Goal: Information Seeking & Learning: Find contact information

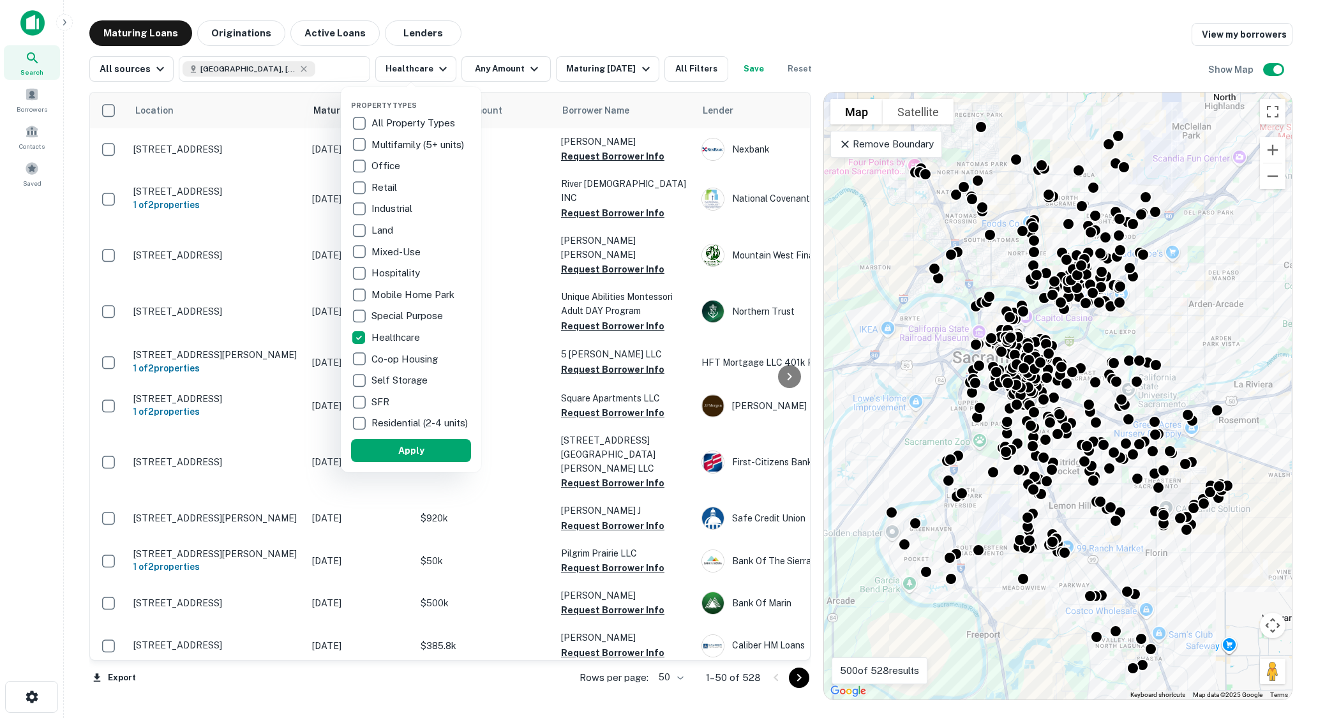
click at [419, 447] on div "Property Types All Property Types Multifamily (5+ units) Office Retail Industri…" at bounding box center [411, 279] width 120 height 365
click at [420, 453] on button "Apply" at bounding box center [411, 450] width 120 height 23
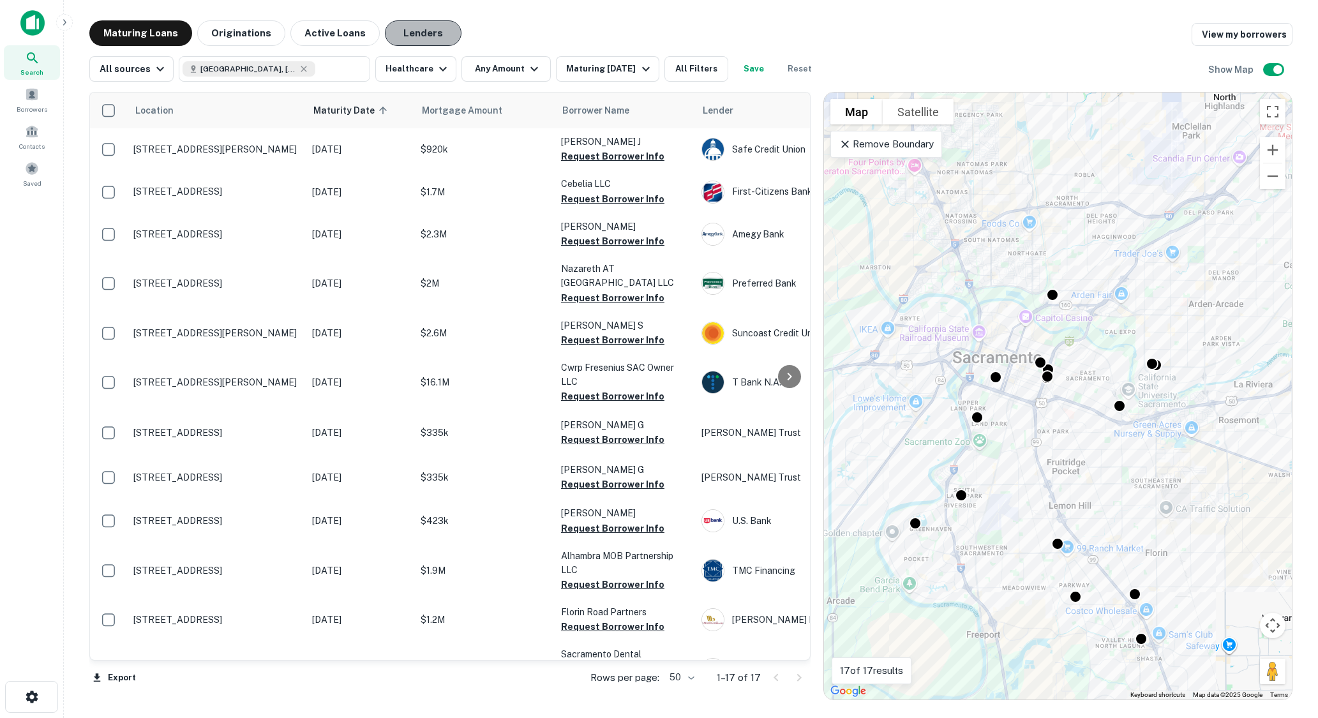
click at [415, 34] on button "Lenders" at bounding box center [423, 33] width 77 height 26
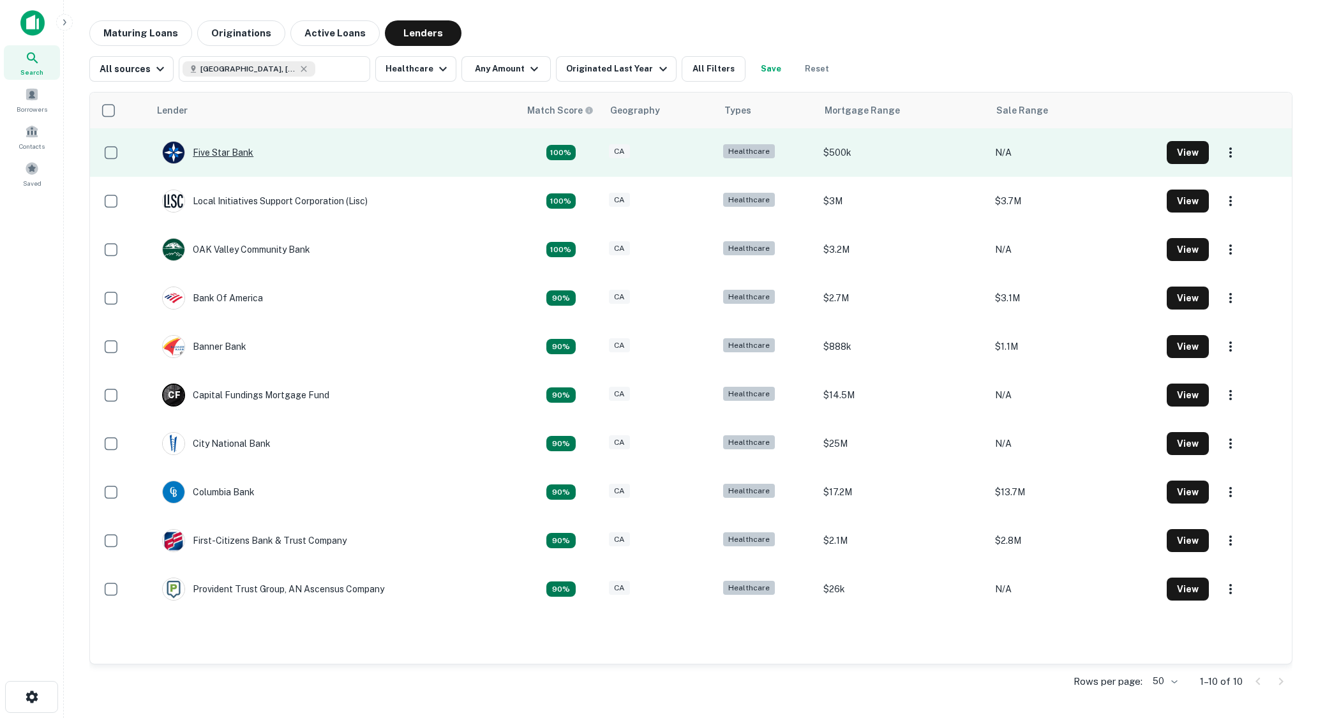
click at [229, 155] on div "Five Star Bank" at bounding box center [207, 152] width 91 height 23
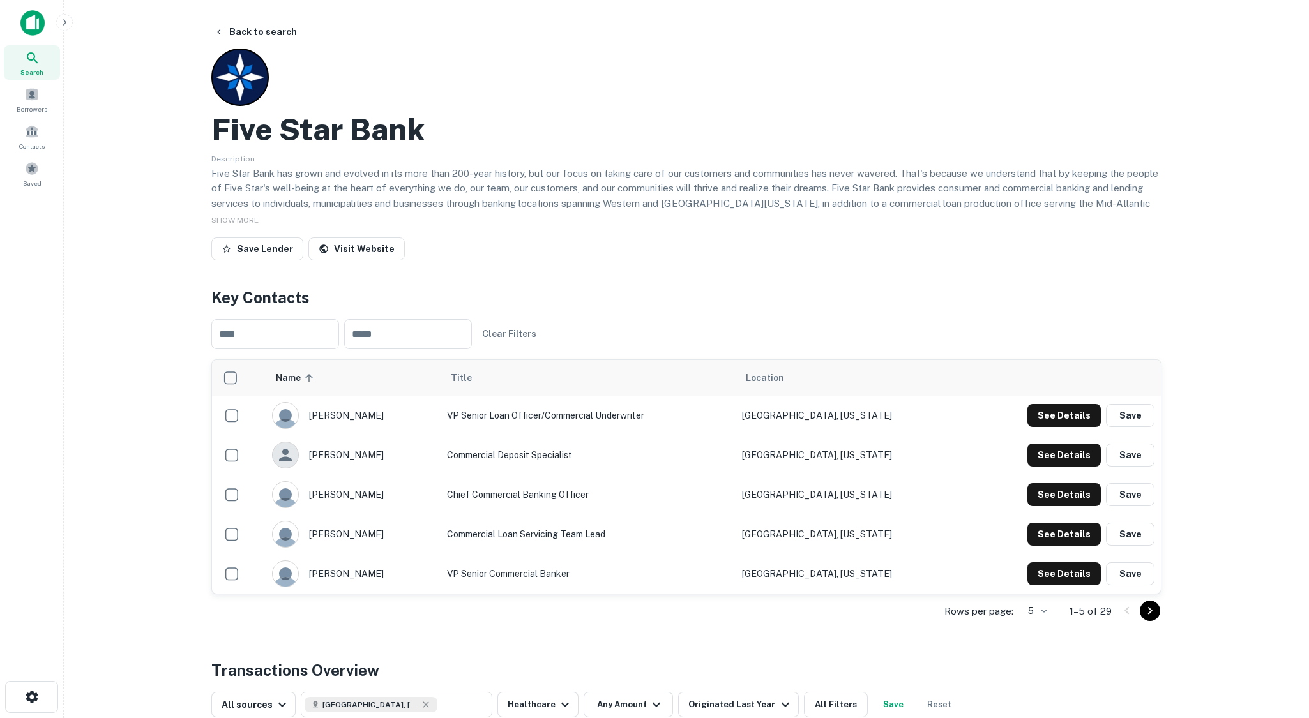
drag, startPoint x: 651, startPoint y: 226, endPoint x: 617, endPoint y: 205, distance: 39.9
click at [651, 226] on div "SHOW MORE" at bounding box center [686, 219] width 950 height 15
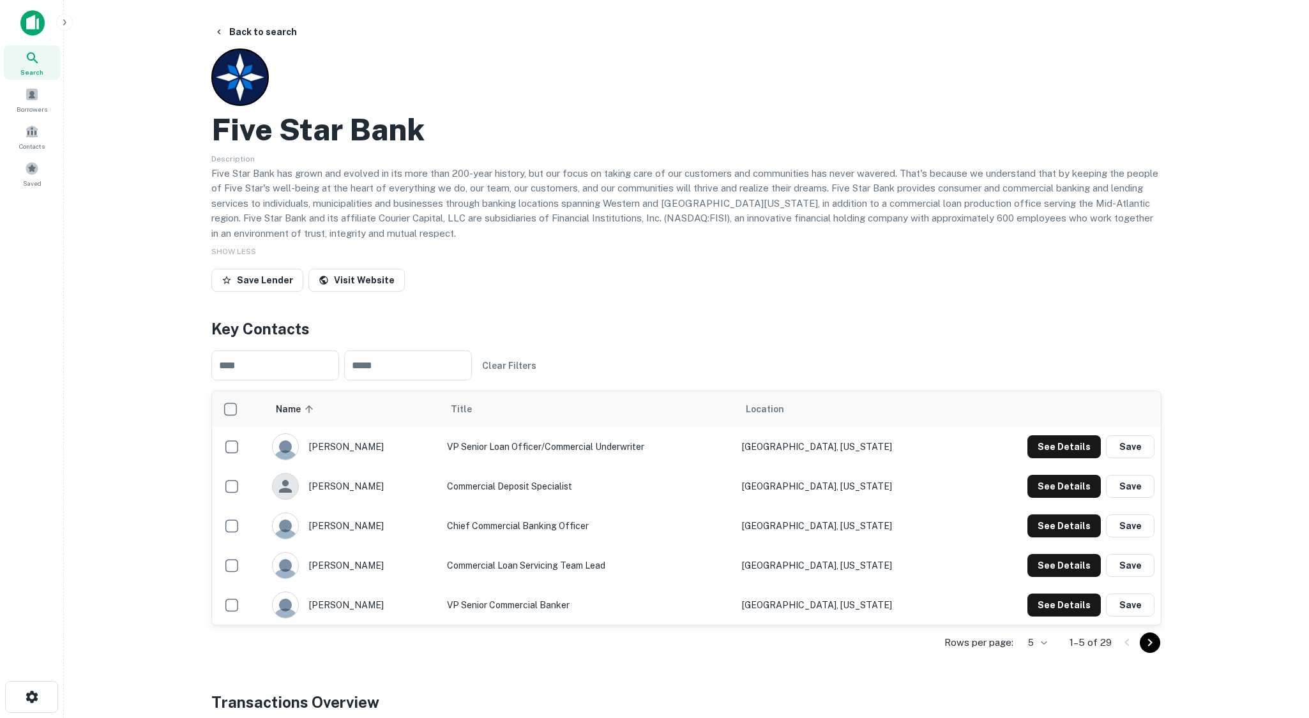
click at [922, 263] on div "Five Star Bank Description Five Star Bank has grown and evolved in its more tha…" at bounding box center [686, 173] width 950 height 248
click at [1065, 467] on td "See Details Save" at bounding box center [1062, 487] width 197 height 40
click at [1071, 440] on button "See Details" at bounding box center [1063, 446] width 73 height 23
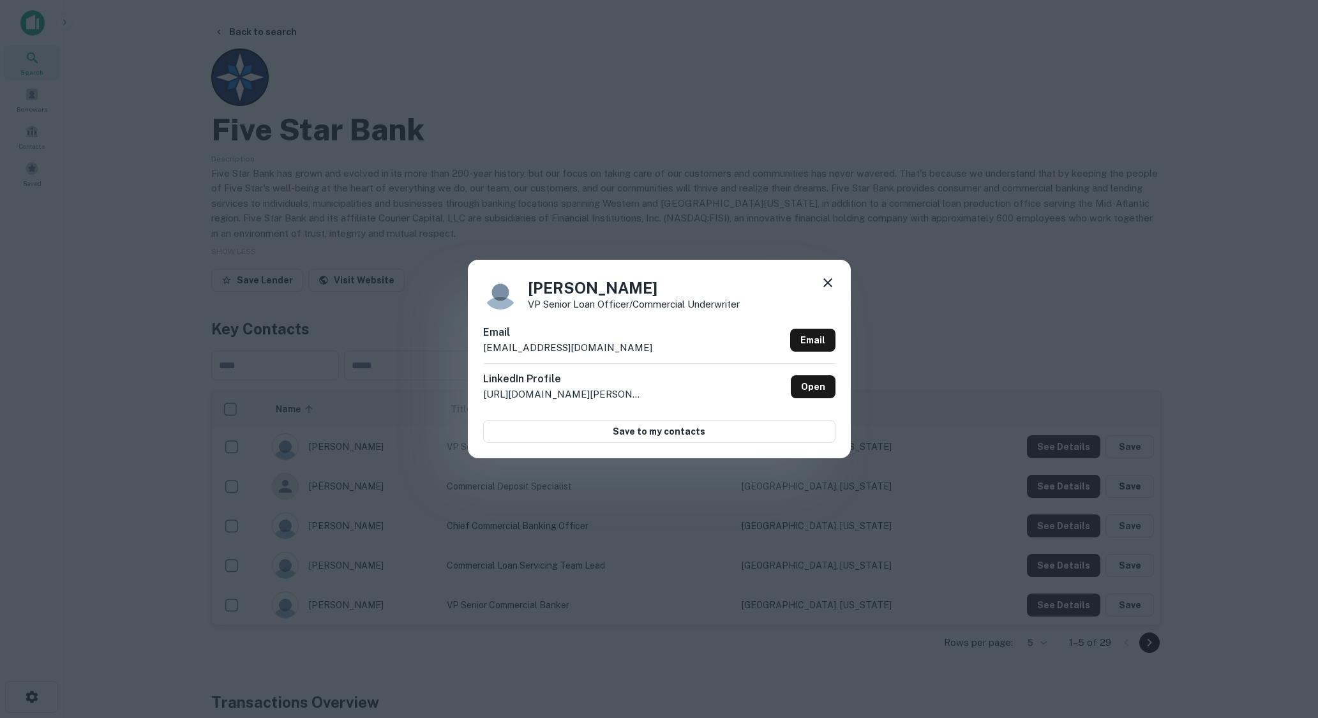
click at [704, 195] on div "[PERSON_NAME] VP Senior Loan Officer/Commercial Underwriter Email [EMAIL_ADDRES…" at bounding box center [659, 359] width 1318 height 718
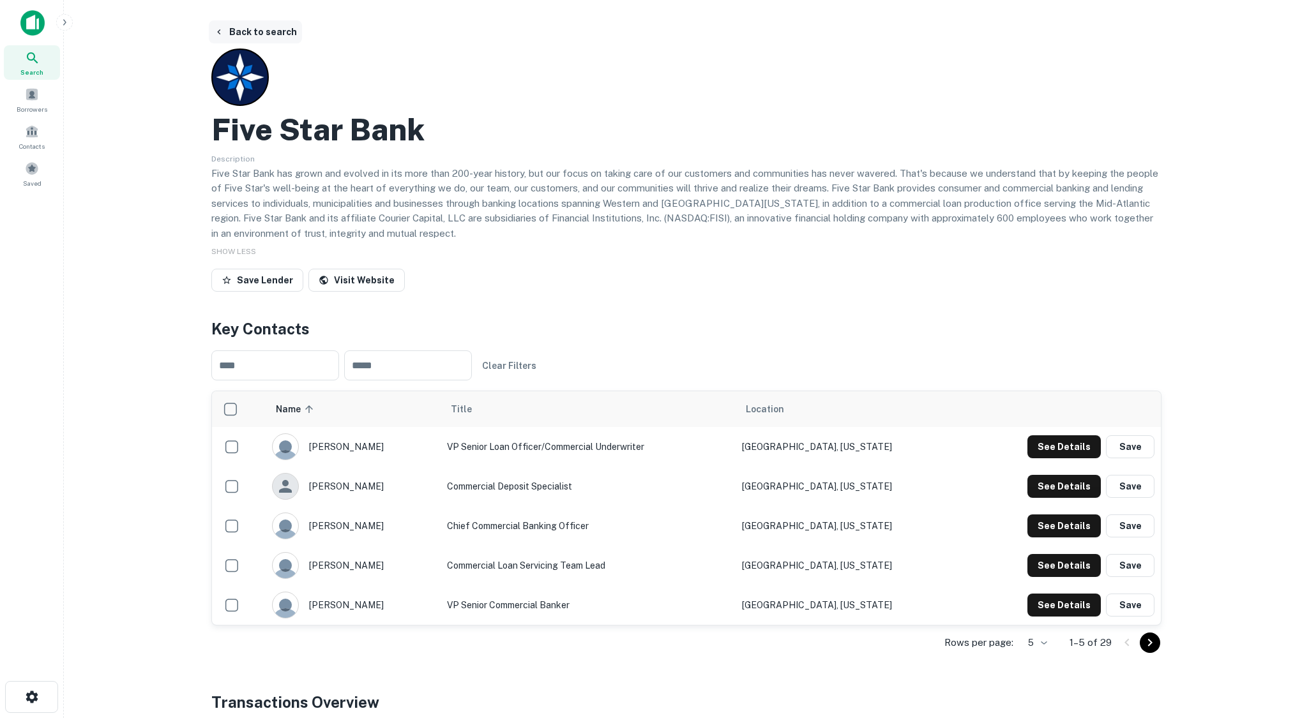
click at [242, 26] on button "Back to search" at bounding box center [255, 31] width 93 height 23
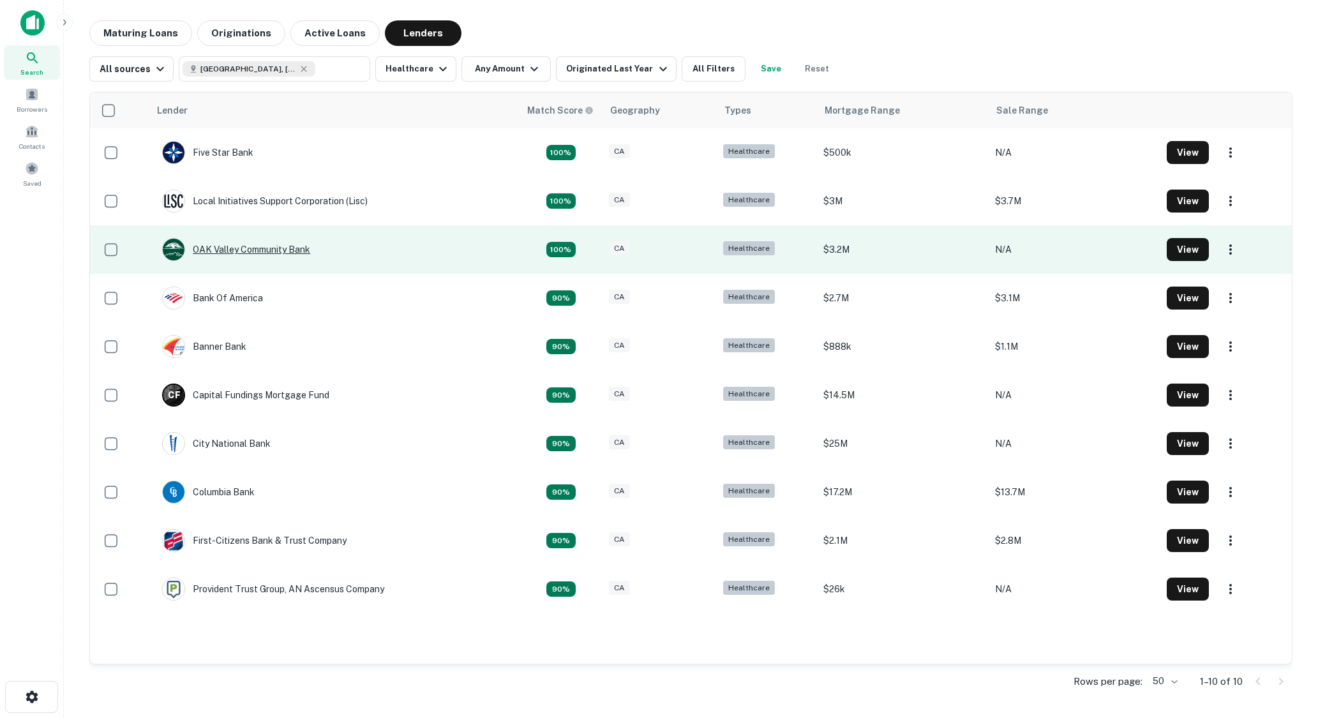
click at [274, 247] on div "OAK Valley Community Bank" at bounding box center [236, 249] width 148 height 23
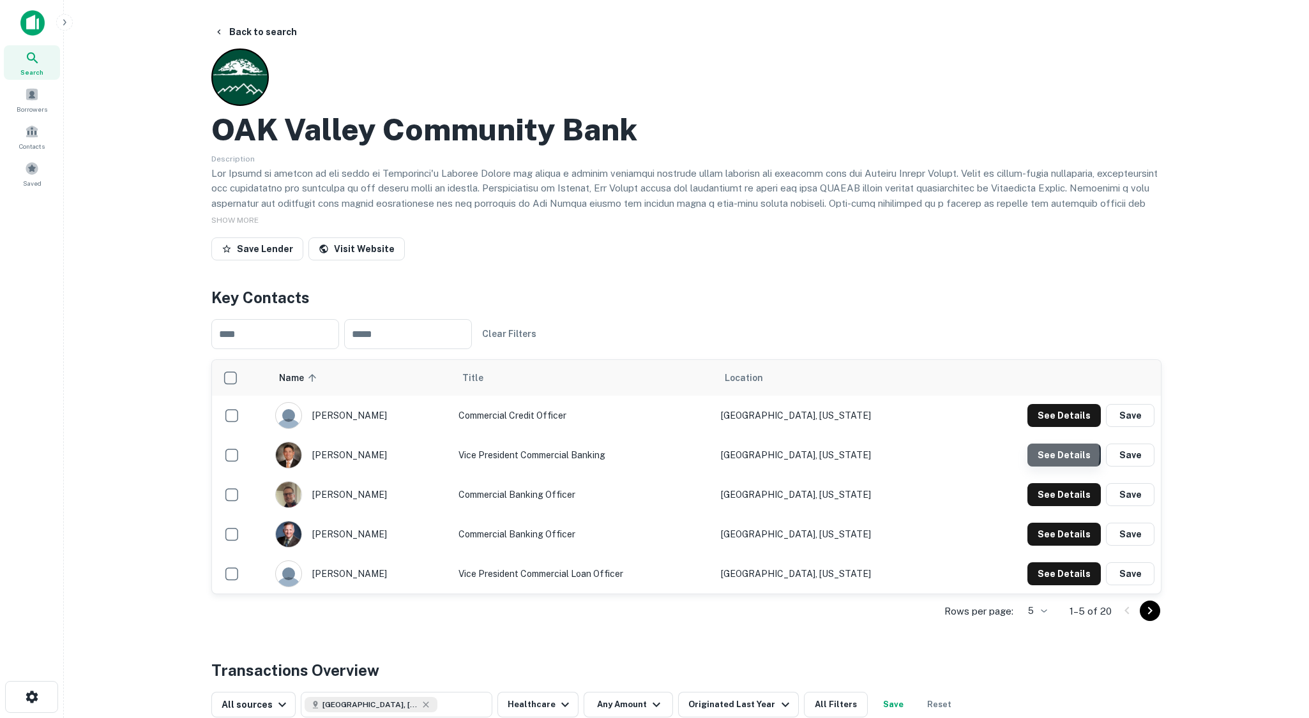
click at [1044, 427] on button "See Details" at bounding box center [1063, 415] width 73 height 23
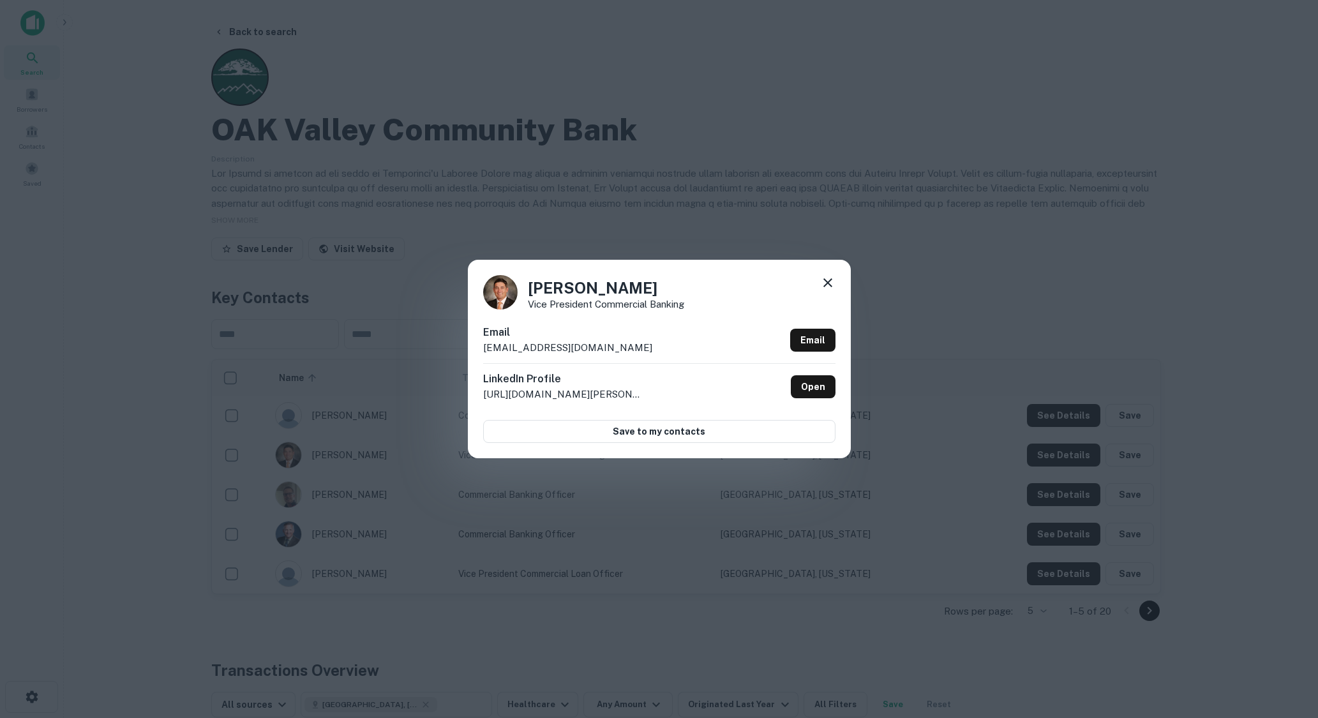
drag, startPoint x: 686, startPoint y: 174, endPoint x: 677, endPoint y: 180, distance: 11.0
click at [686, 174] on div "[PERSON_NAME] Vice President Commercial Banking Email [EMAIL_ADDRESS][DOMAIN_NA…" at bounding box center [659, 359] width 1318 height 718
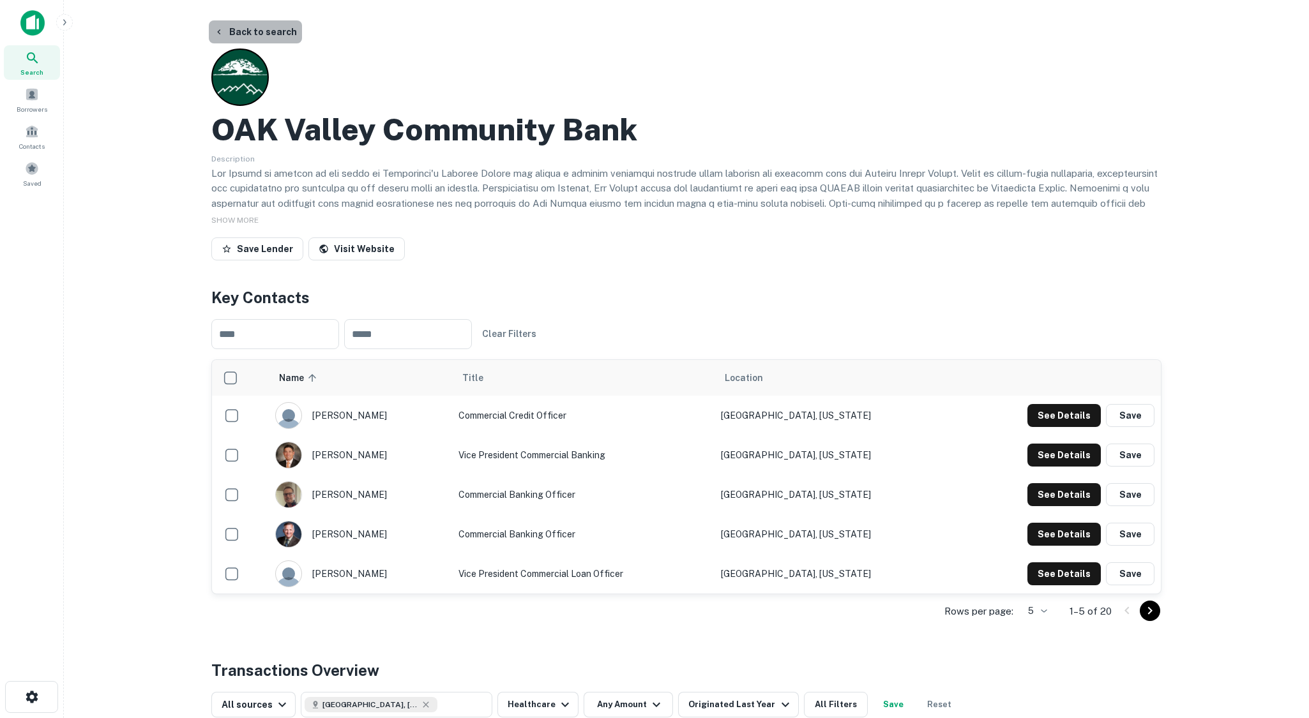
click at [281, 33] on button "Back to search" at bounding box center [255, 31] width 93 height 23
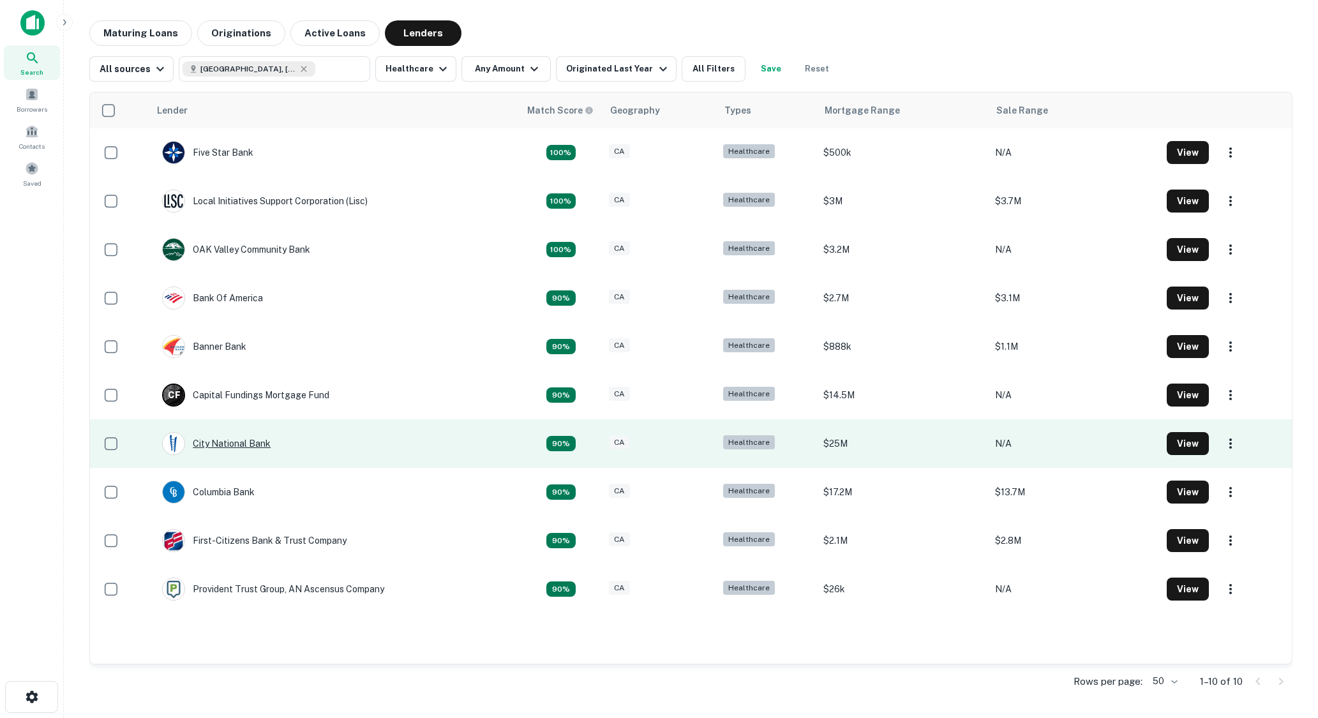
click at [236, 439] on div "City National Bank" at bounding box center [216, 443] width 109 height 23
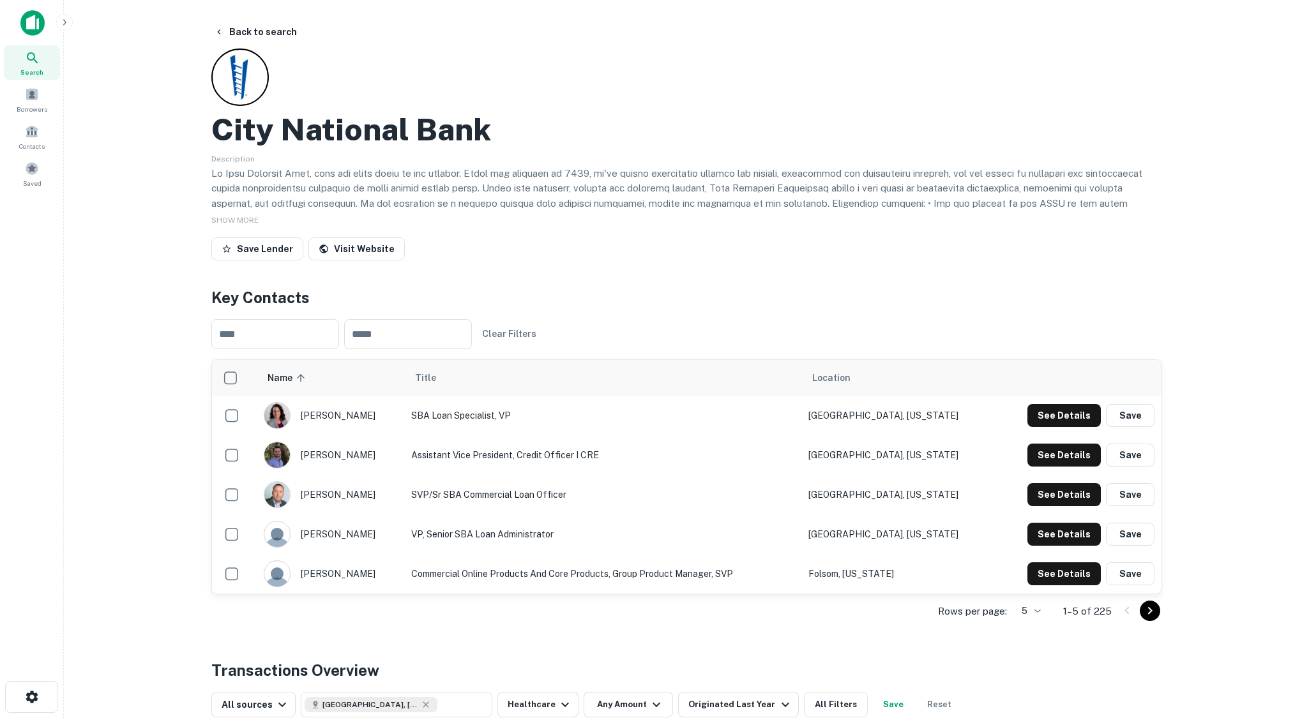
click at [1073, 441] on td "See Details Save" at bounding box center [1078, 455] width 166 height 40
click at [1070, 427] on button "See Details" at bounding box center [1063, 415] width 73 height 23
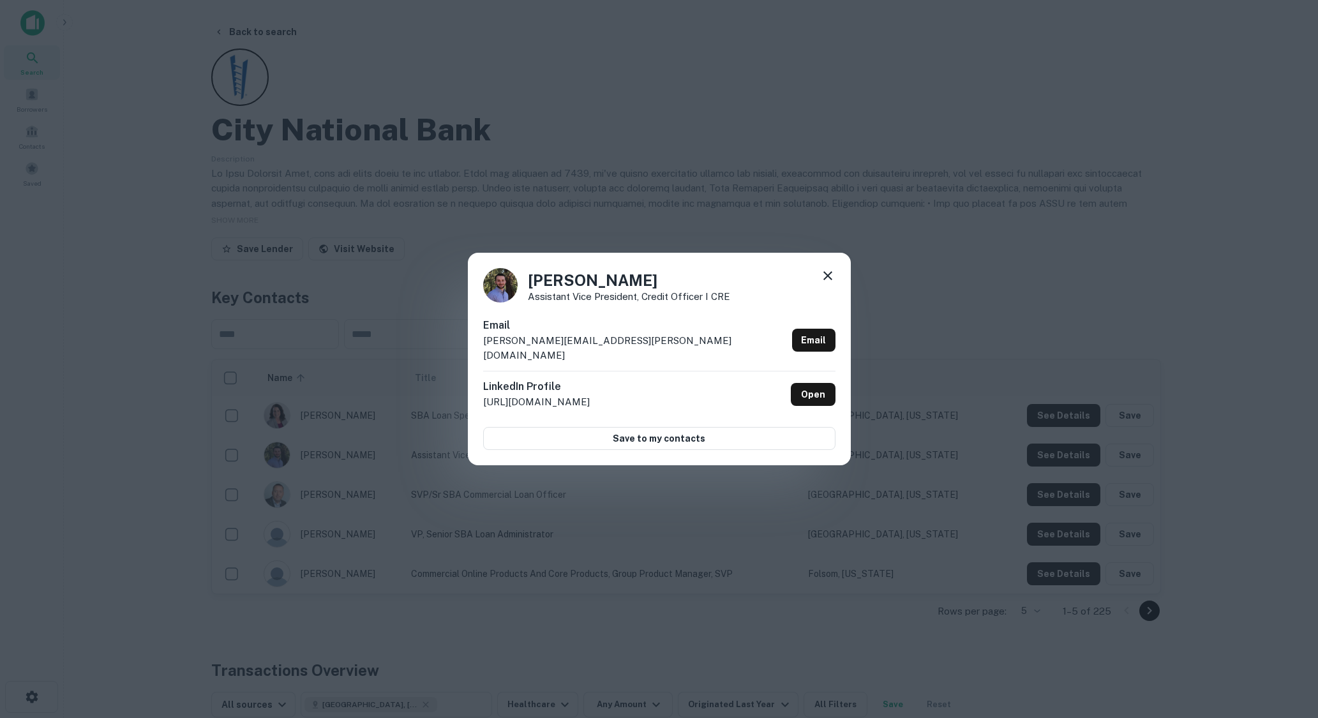
click at [631, 132] on div "[PERSON_NAME] Assistant Vice President, Credit Officer I CRE Email [PERSON_NAME…" at bounding box center [659, 359] width 1318 height 718
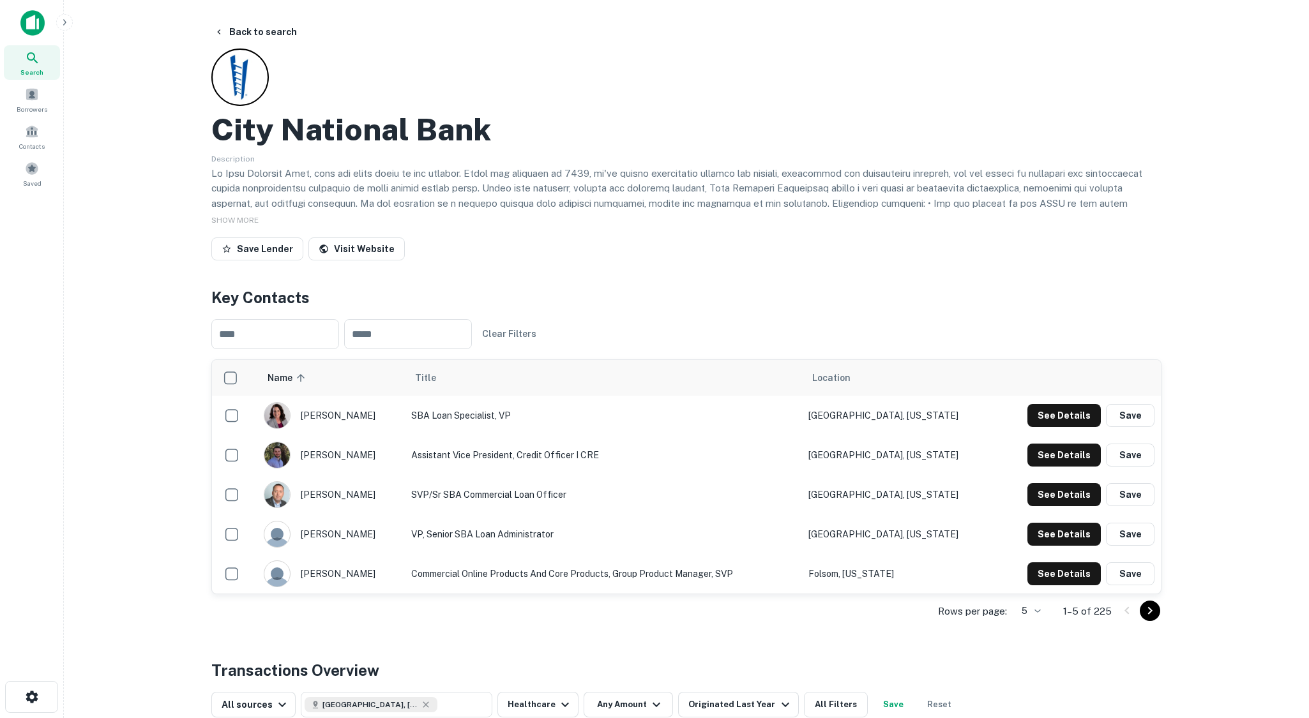
click at [1154, 616] on icon "Go to next page" at bounding box center [1149, 610] width 15 height 15
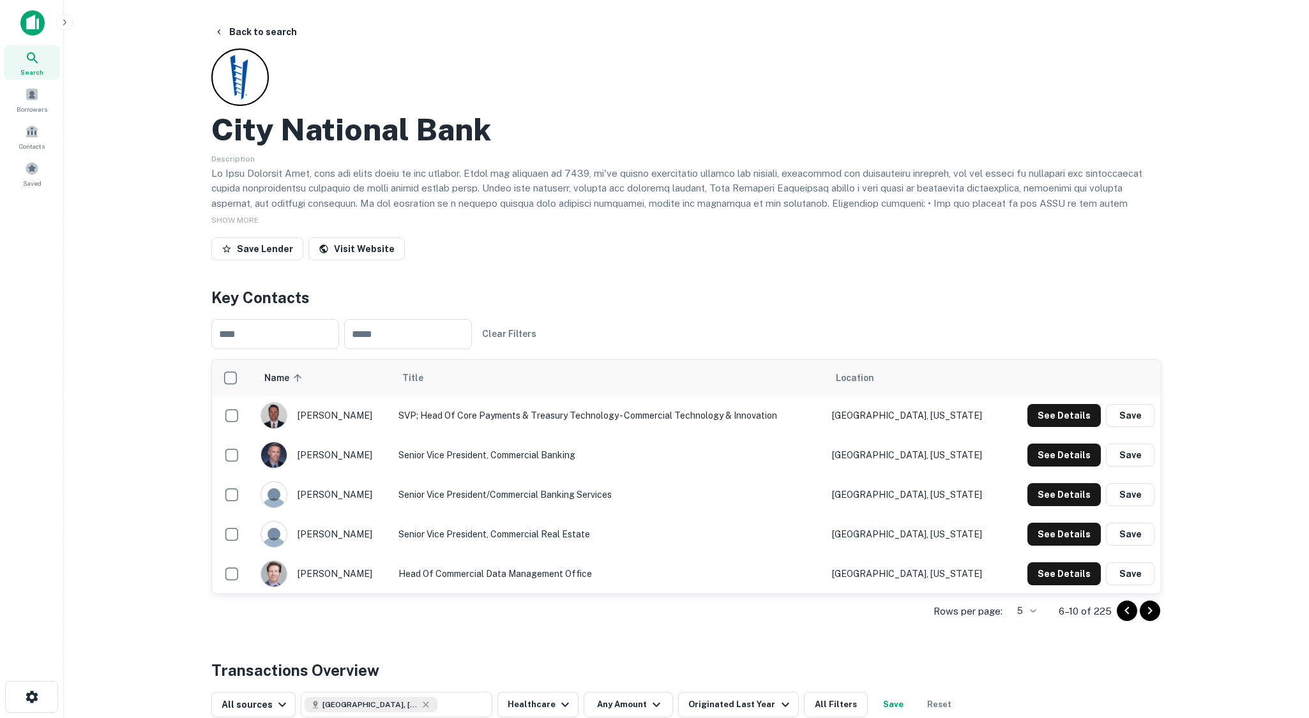
click at [1154, 616] on icon "Go to next page" at bounding box center [1149, 610] width 15 height 15
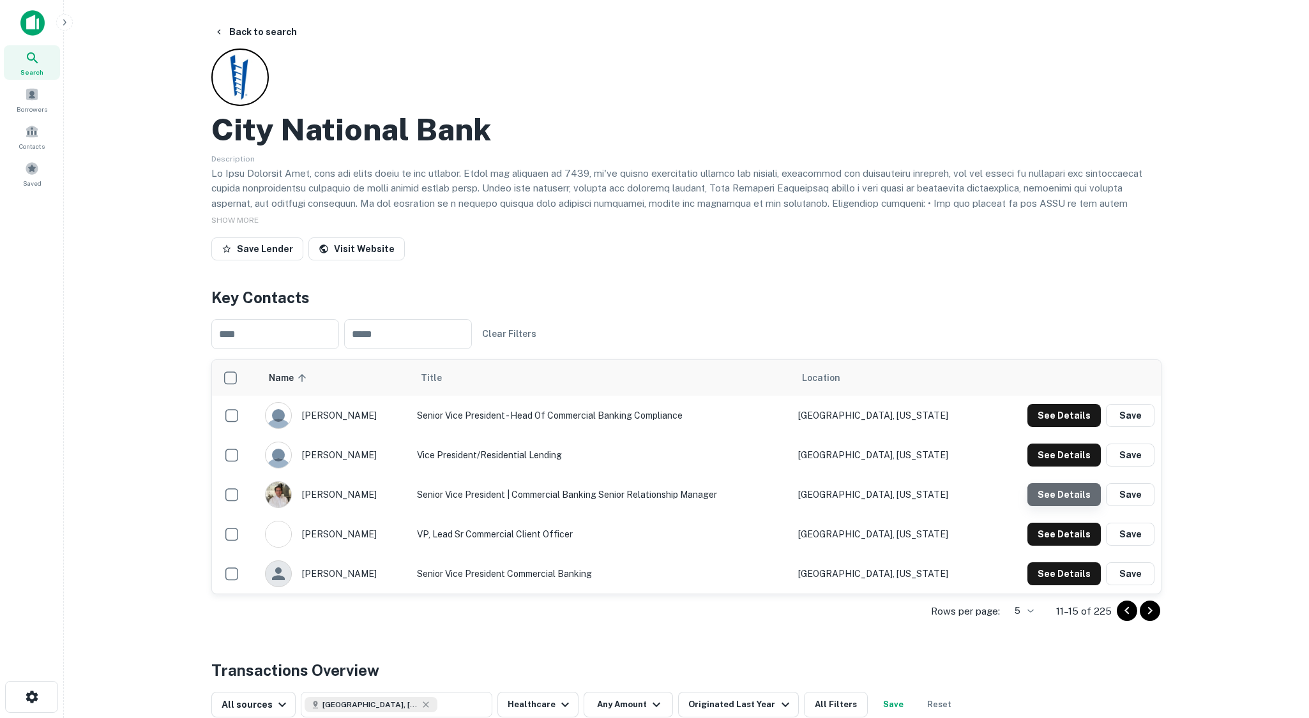
click at [1083, 427] on button "See Details" at bounding box center [1063, 415] width 73 height 23
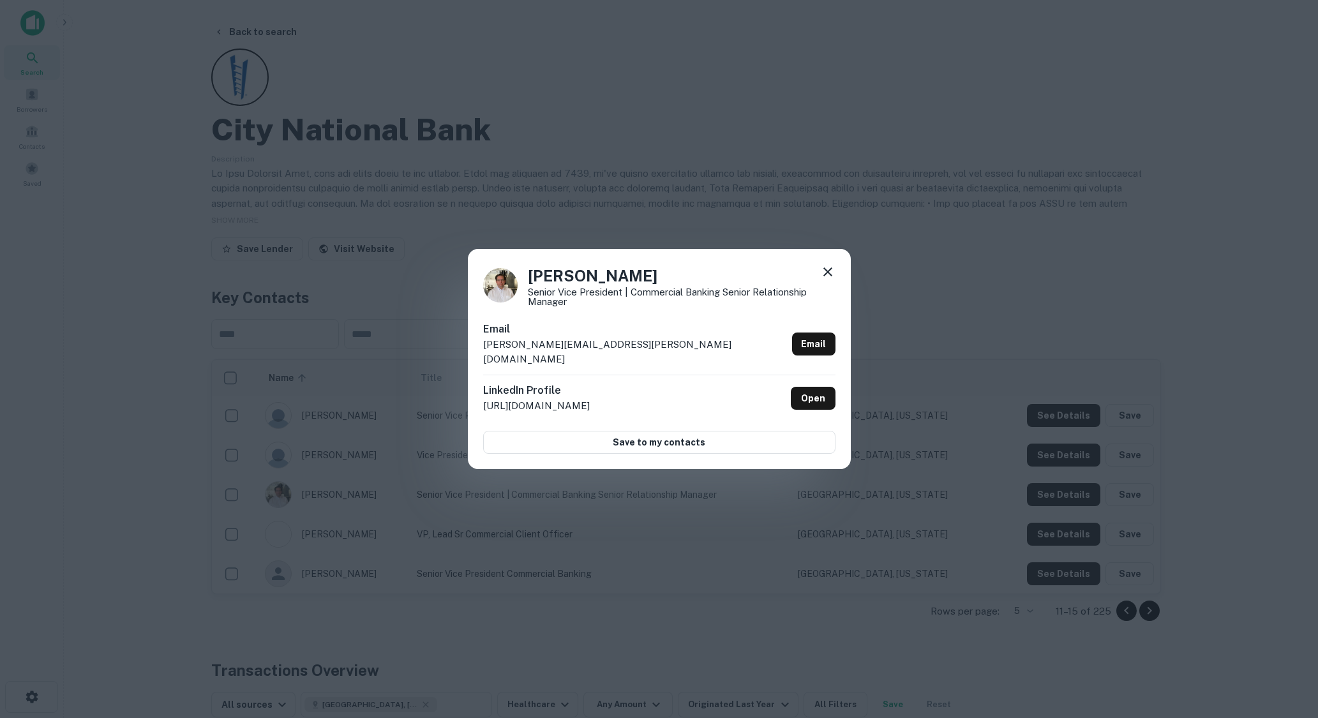
drag, startPoint x: 829, startPoint y: 151, endPoint x: 813, endPoint y: 142, distance: 18.0
click at [829, 151] on div "[PERSON_NAME] Senior Vice President | Commercial Banking Senior Relationship Ma…" at bounding box center [659, 359] width 1318 height 718
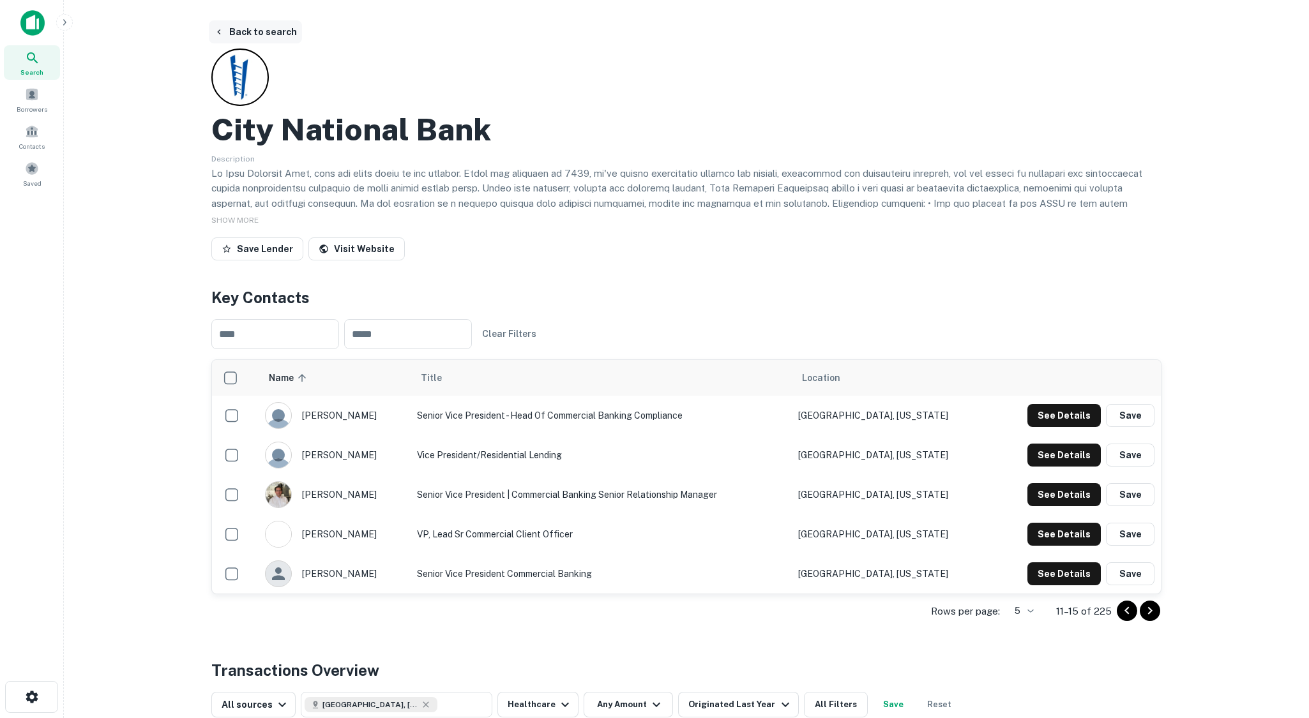
click at [276, 33] on button "Back to search" at bounding box center [255, 31] width 93 height 23
